Goal: Transaction & Acquisition: Subscribe to service/newsletter

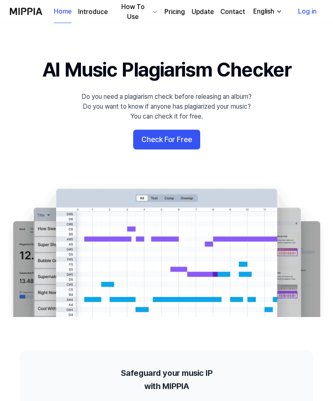
click at [149, 142] on button "Check For Free" at bounding box center [166, 140] width 67 height 20
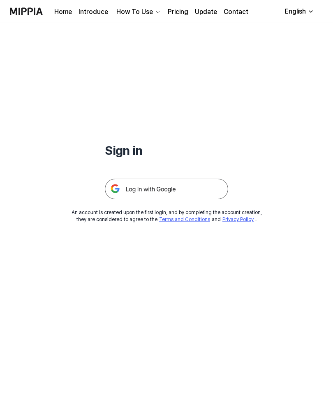
click at [129, 190] on img at bounding box center [166, 189] width 123 height 21
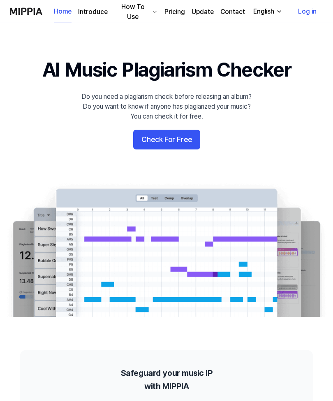
click at [152, 143] on button "Check For Free" at bounding box center [166, 140] width 67 height 20
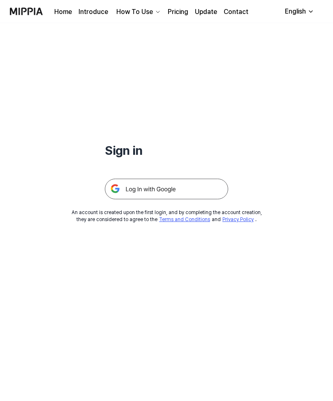
click at [53, 289] on div "Sign in An account is created upon the first login, and by completing the accou…" at bounding box center [166, 212] width 333 height 378
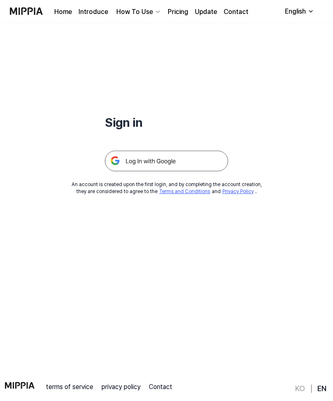
scroll to position [24, 0]
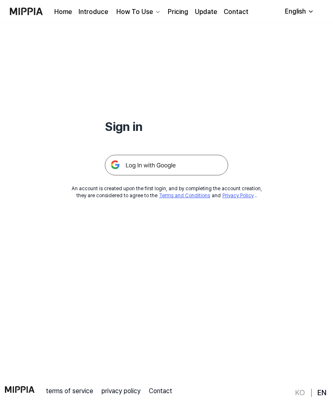
click at [130, 169] on img at bounding box center [166, 165] width 123 height 21
